Goal: Information Seeking & Learning: Learn about a topic

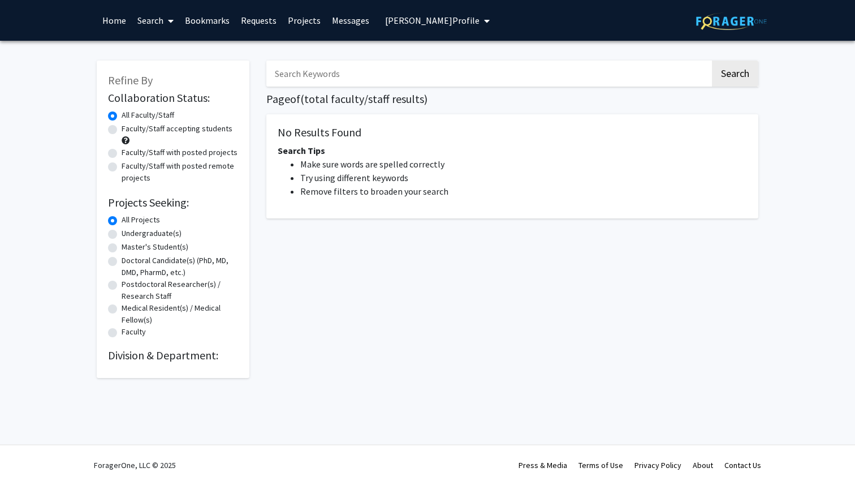
radio input "false"
radio input "true"
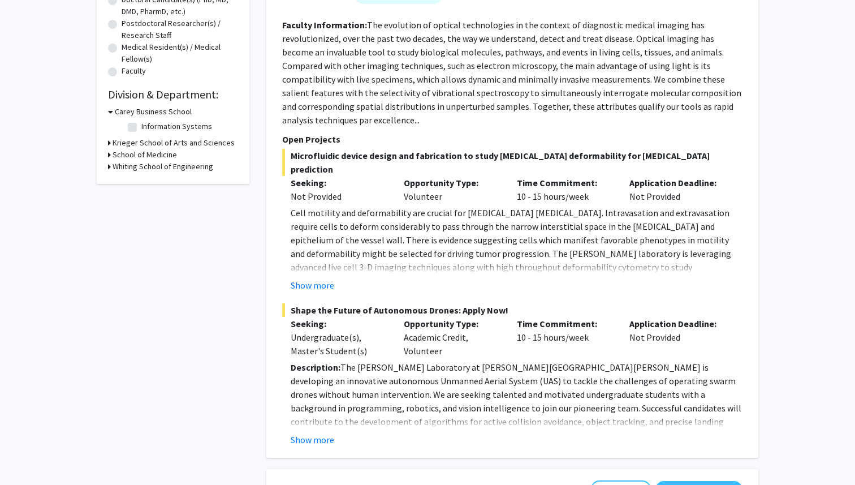
scroll to position [270, 0]
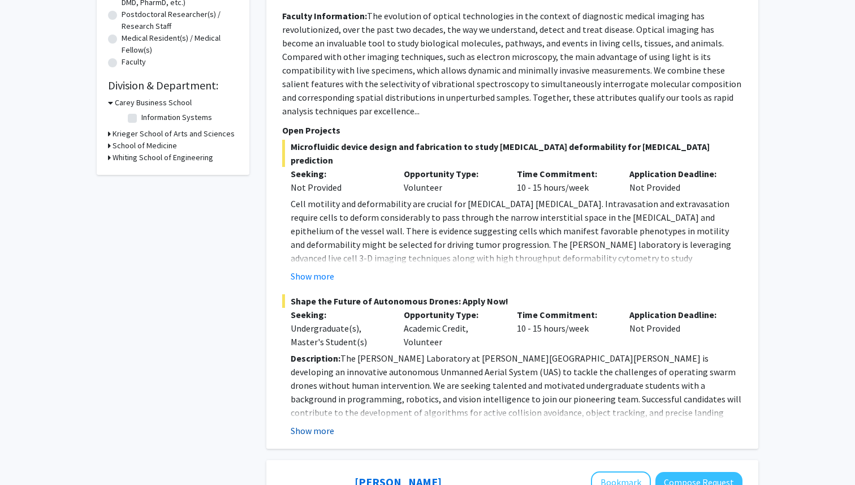
click at [322, 424] on button "Show more" at bounding box center [313, 431] width 44 height 14
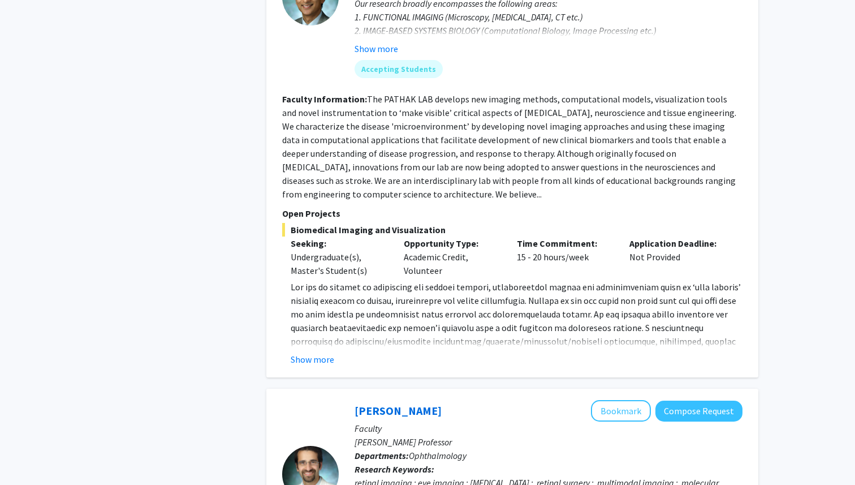
scroll to position [1164, 0]
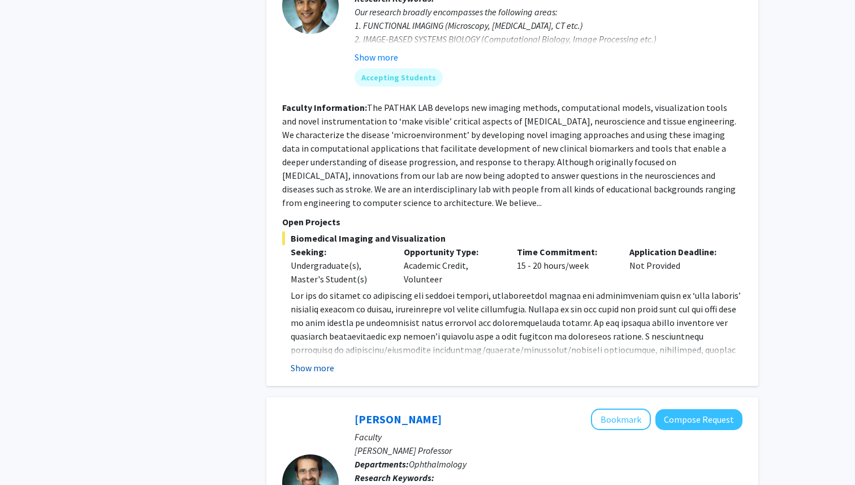
click at [316, 361] on button "Show more" at bounding box center [313, 368] width 44 height 14
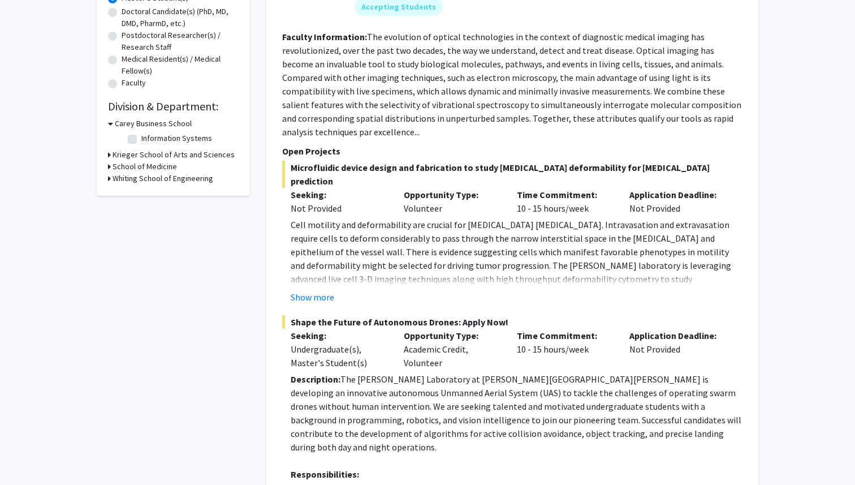
scroll to position [0, 0]
